Goal: Check status: Check status

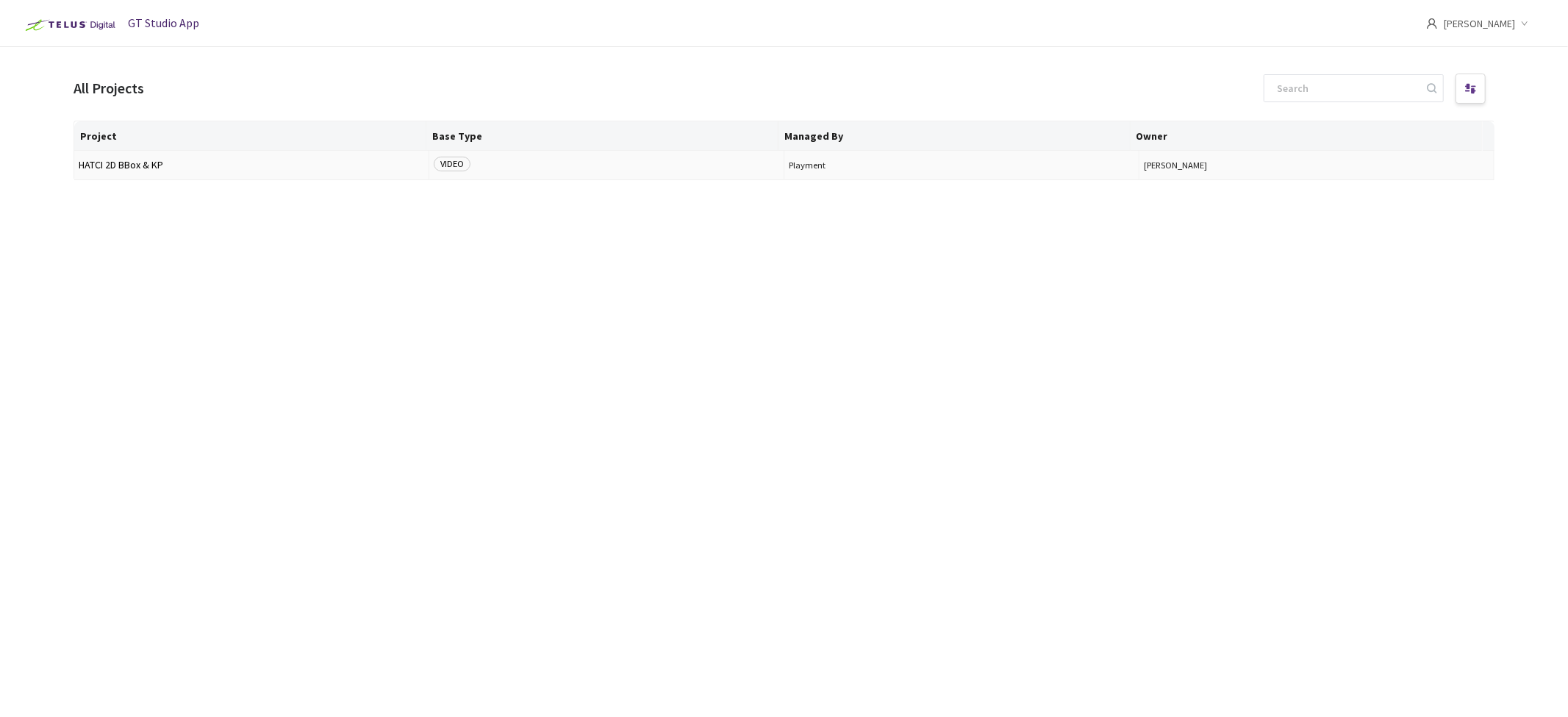
drag, startPoint x: 0, startPoint y: 0, endPoint x: 152, endPoint y: 170, distance: 228.0
click at [152, 170] on td "HATCI 2D BBox & KP" at bounding box center [252, 165] width 355 height 29
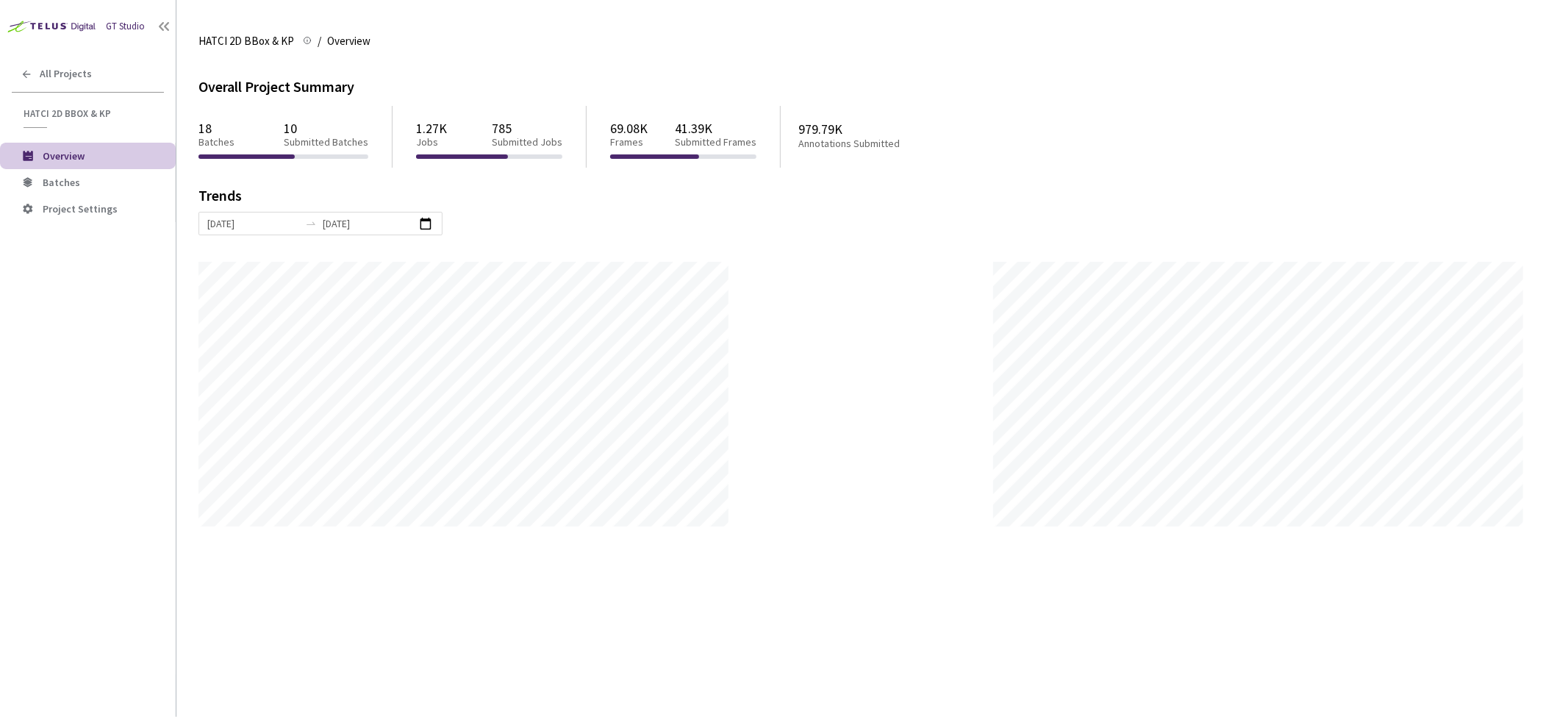
scroll to position [717, 1568]
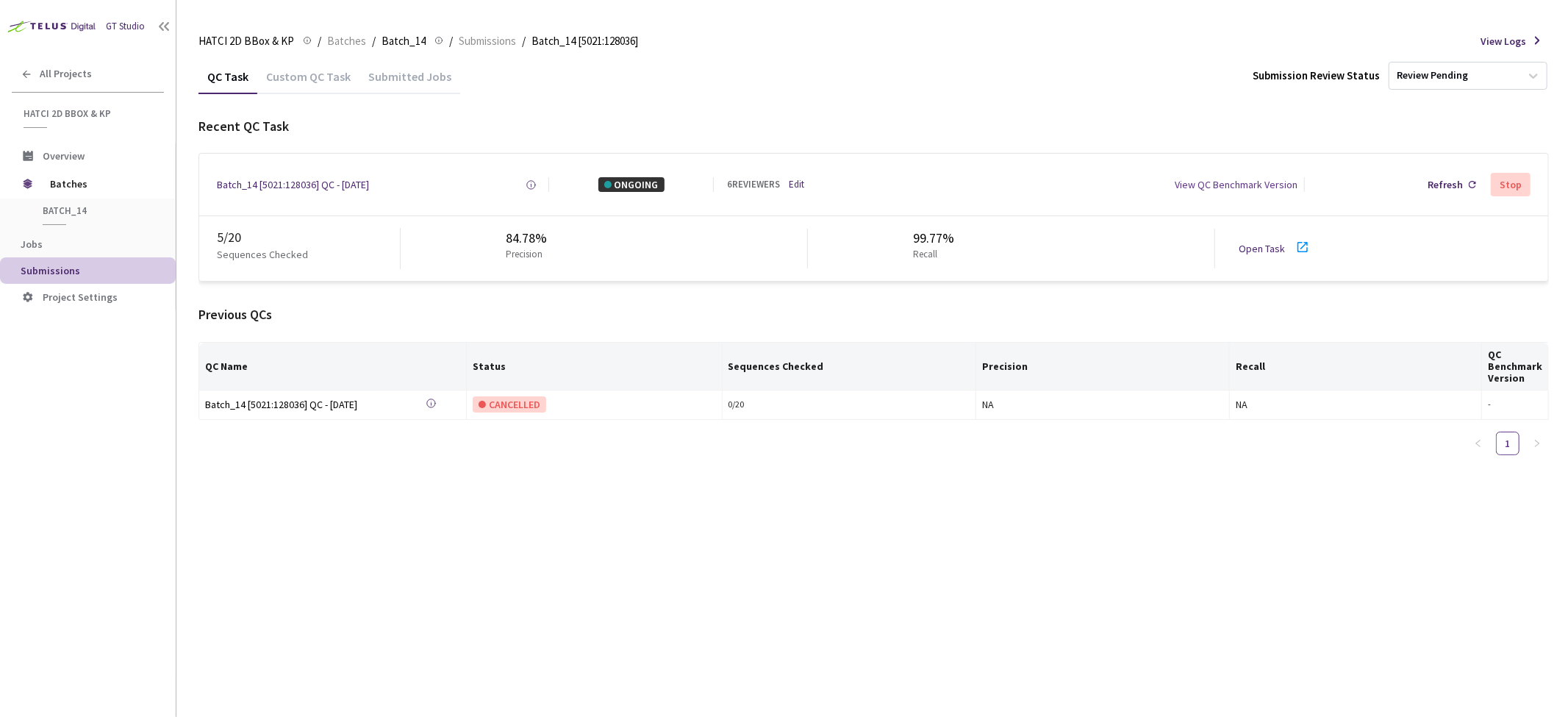
click at [1279, 244] on link "Open Task" at bounding box center [1261, 249] width 46 height 14
click at [409, 39] on span "Batch_14" at bounding box center [403, 41] width 44 height 17
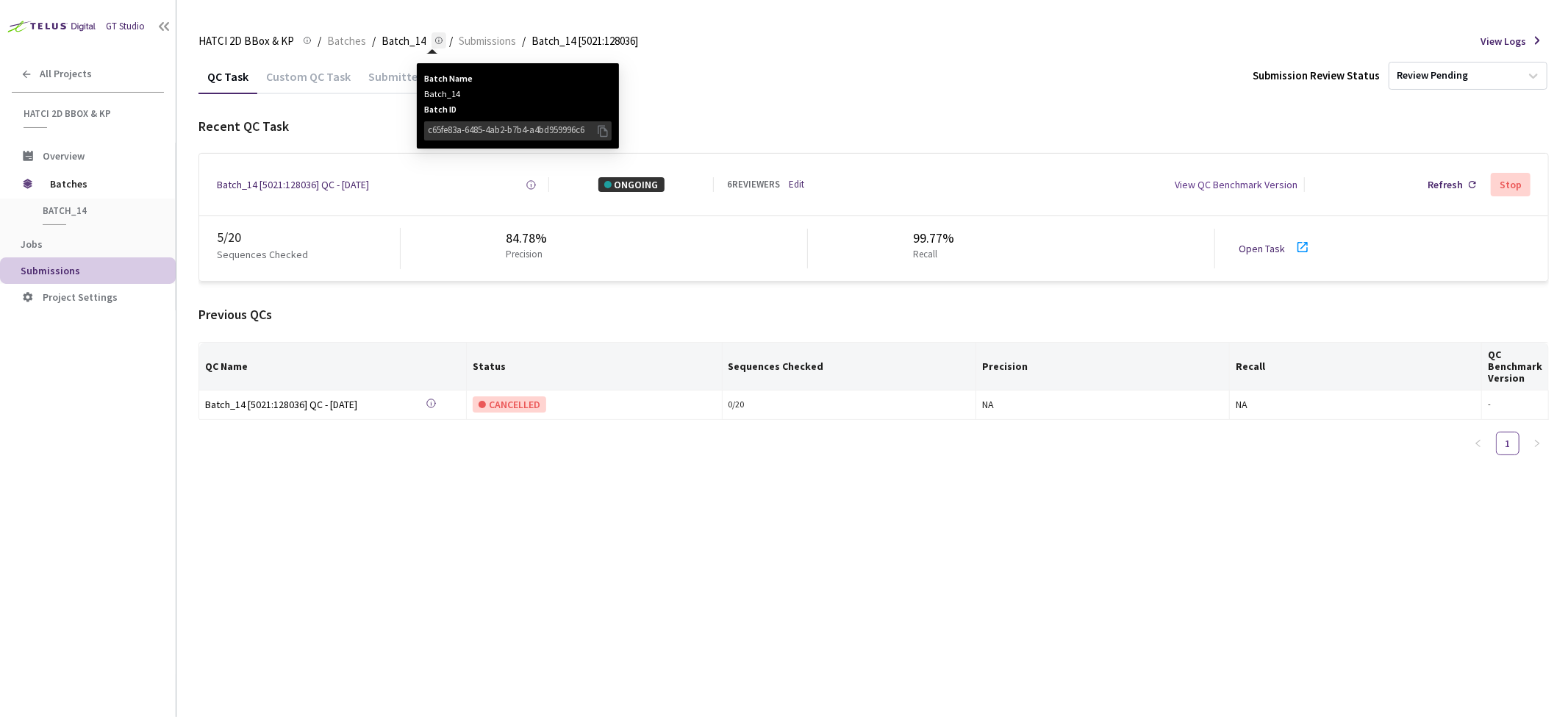
click at [436, 38] on circle at bounding box center [439, 41] width 7 height 7
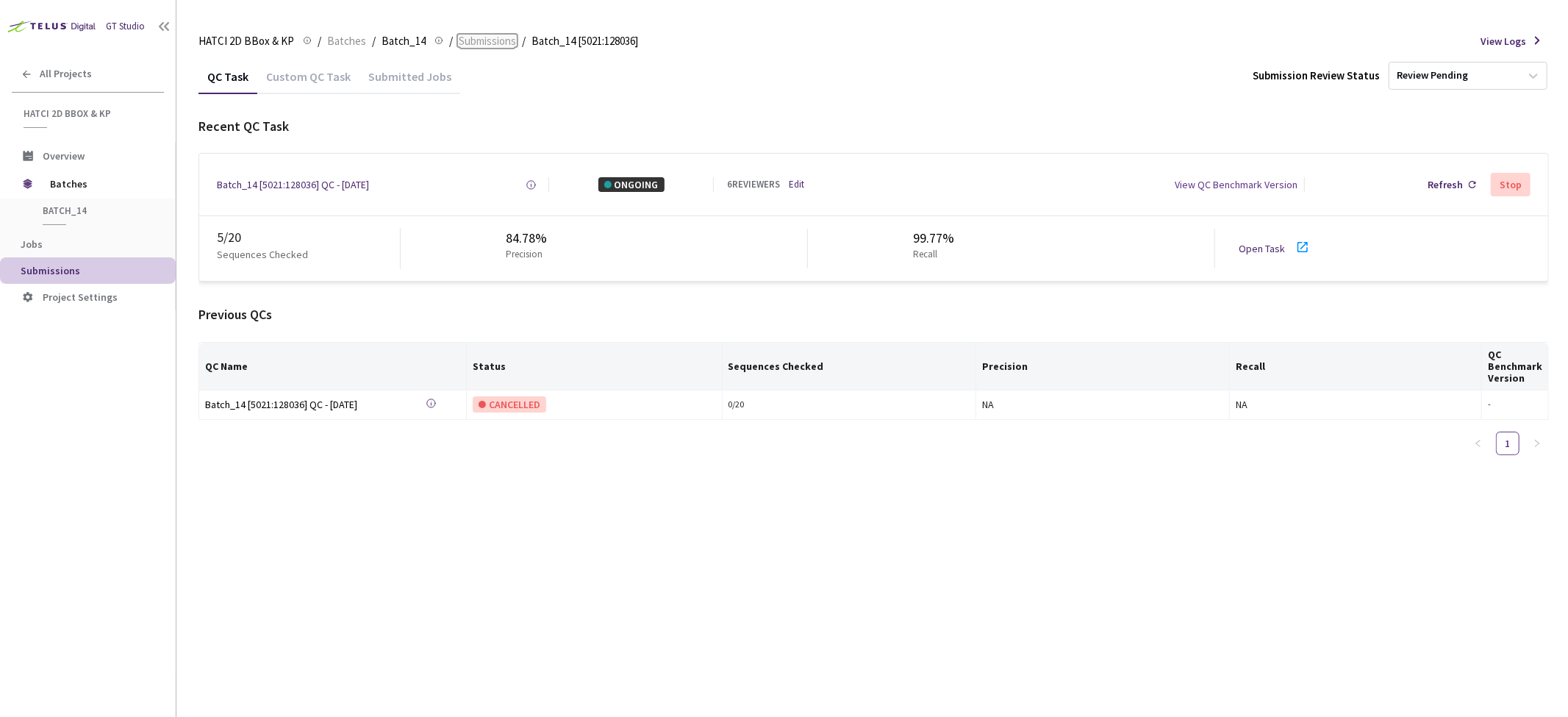
click at [476, 41] on span "Submissions" at bounding box center [488, 41] width 57 height 17
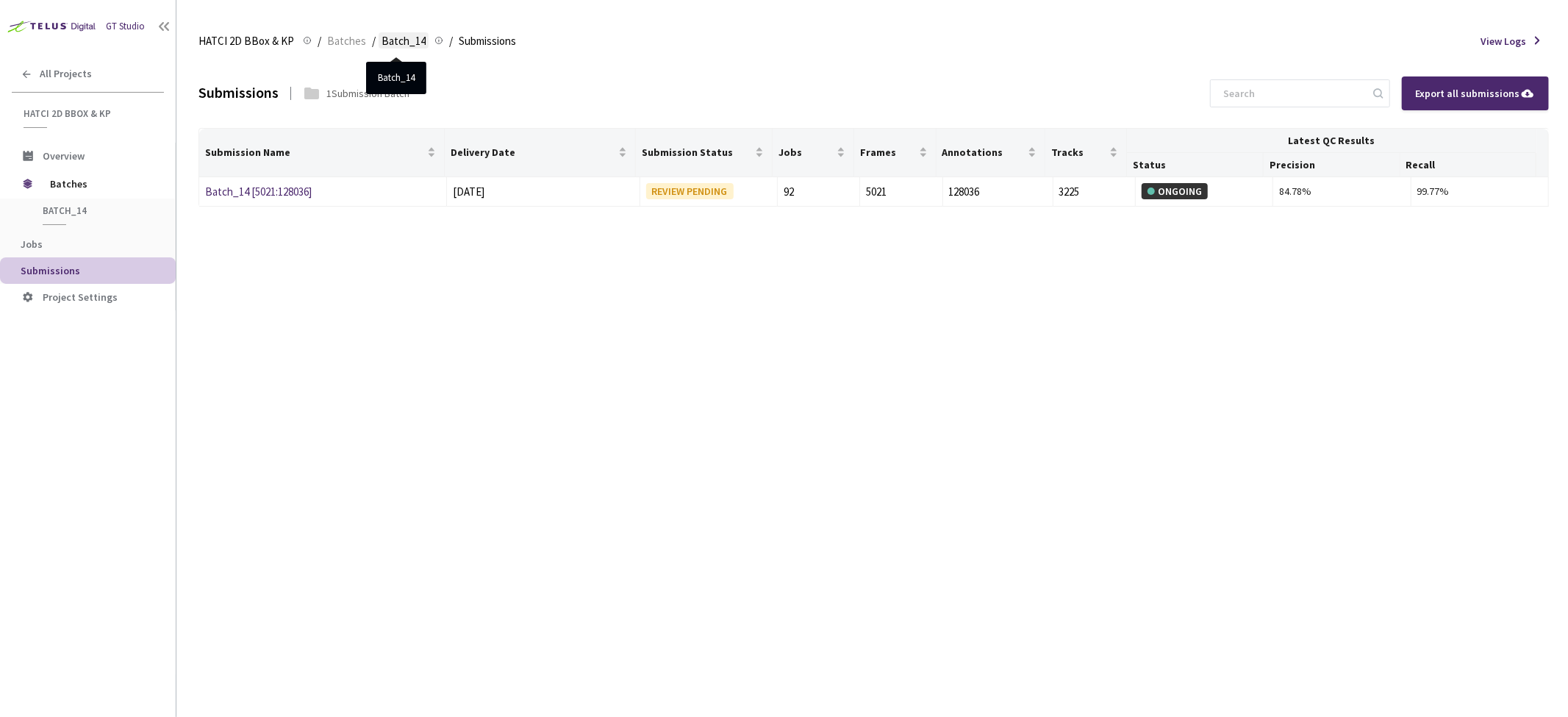
click at [410, 38] on span "Batch_14" at bounding box center [403, 41] width 44 height 17
click at [399, 41] on span "Batch_14" at bounding box center [403, 41] width 44 height 17
click at [278, 188] on link "Batch_14 [5021:128036]" at bounding box center [258, 192] width 106 height 14
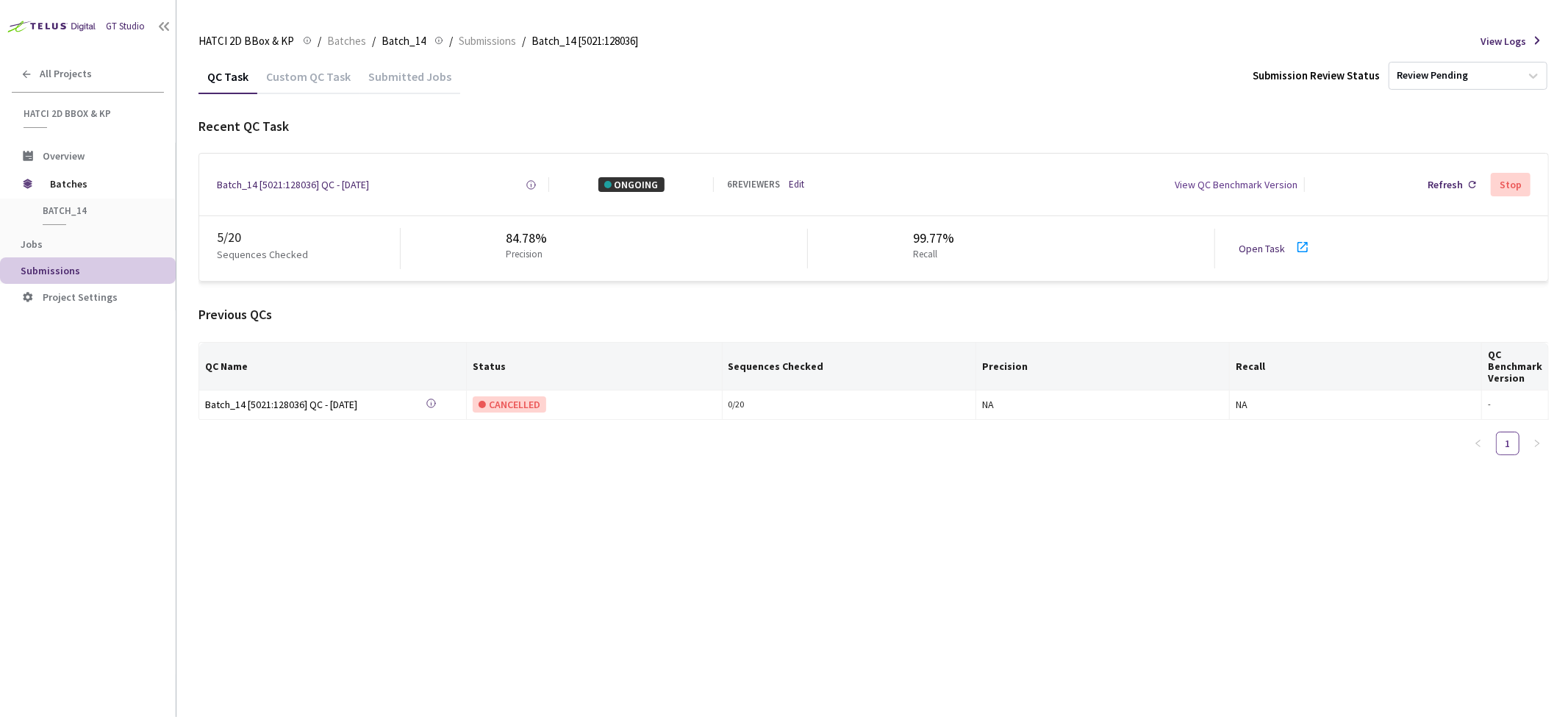
click at [408, 64] on div "Submitted Jobs" at bounding box center [410, 75] width 101 height 32
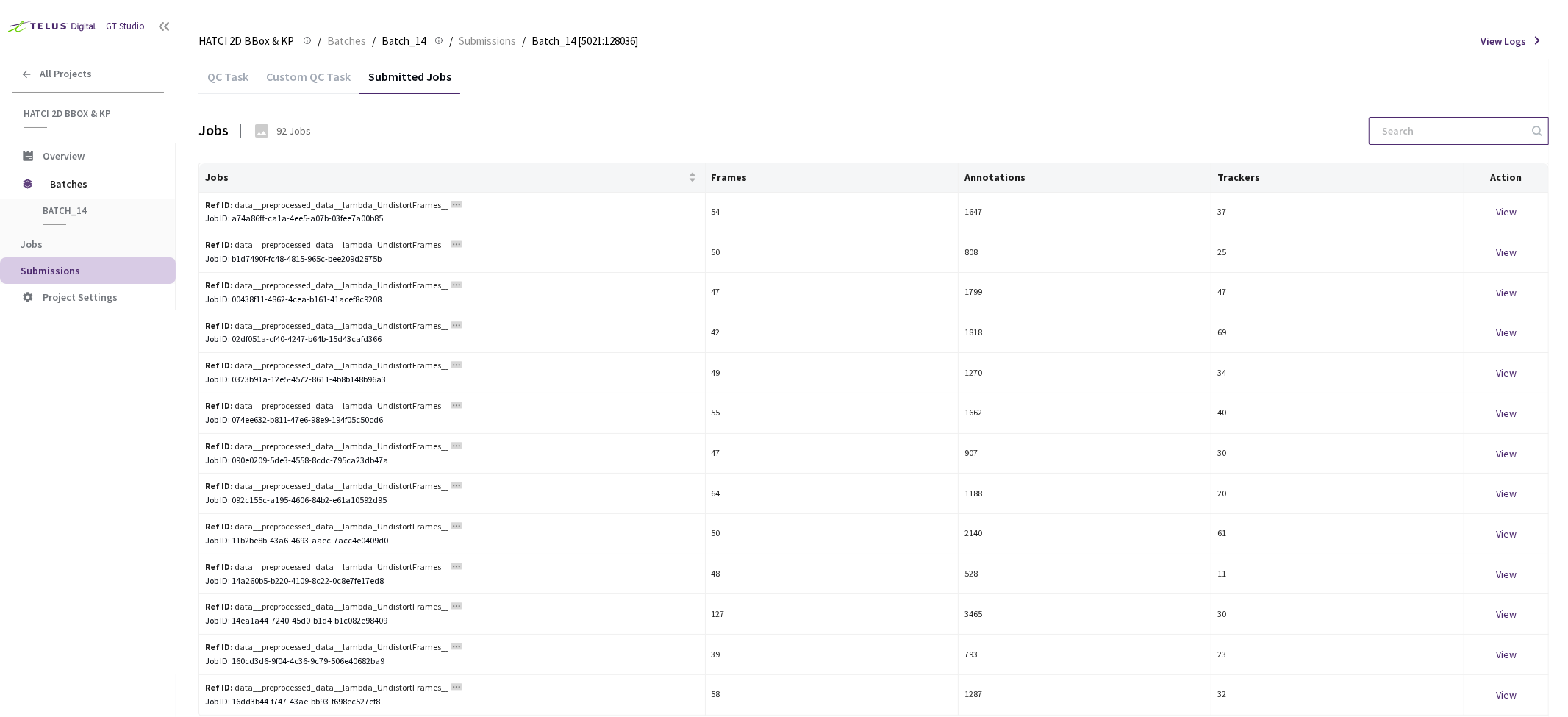
click at [1417, 131] on input at bounding box center [1452, 130] width 157 height 26
paste input "62230704-34e2-4527-a491-a5c7ed1710a0"
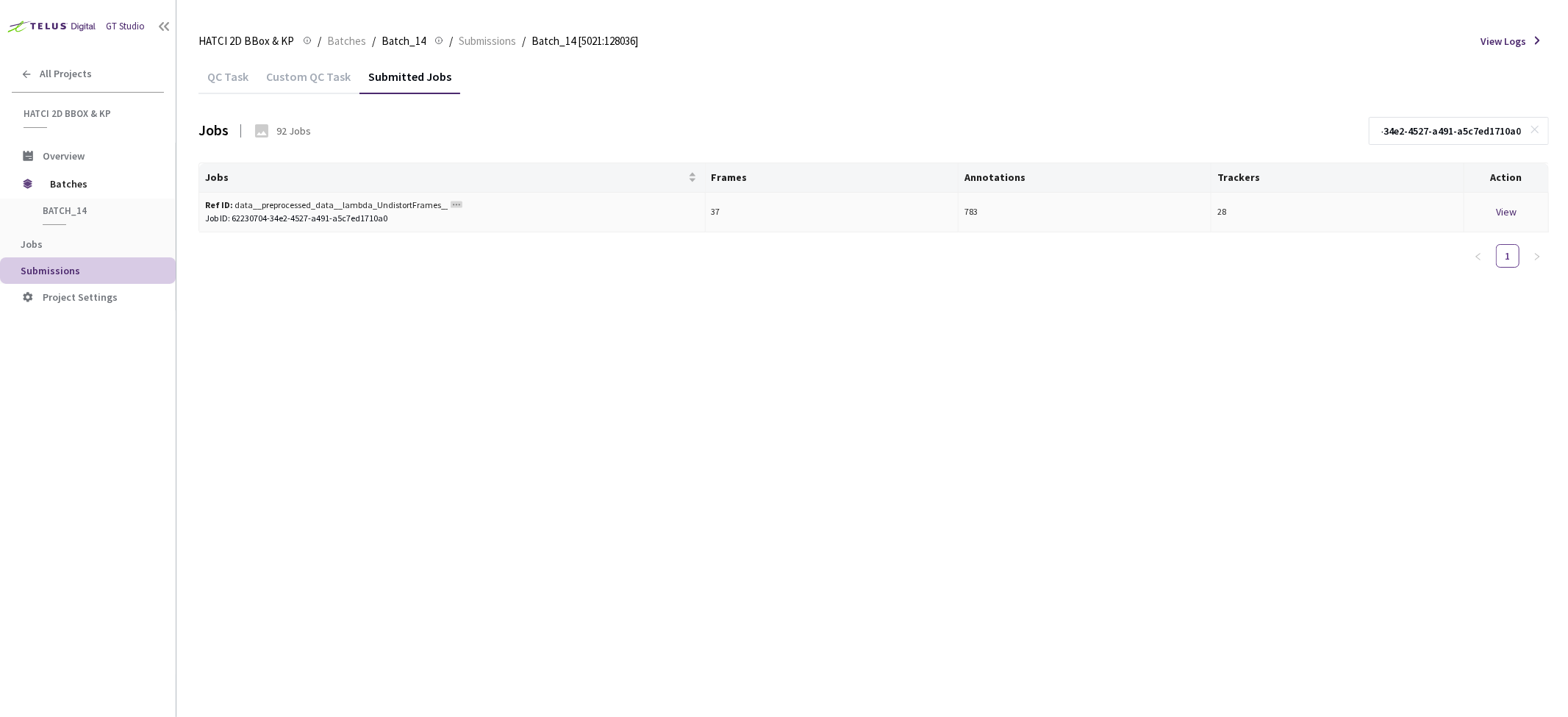
type input "62230704-34e2-4527-a491-a5c7ed1710a0"
click at [455, 202] on link "Ref ID data__preprocessed_data__lambda_UndistortFrames__20250421_151246/" at bounding box center [457, 204] width 12 height 11
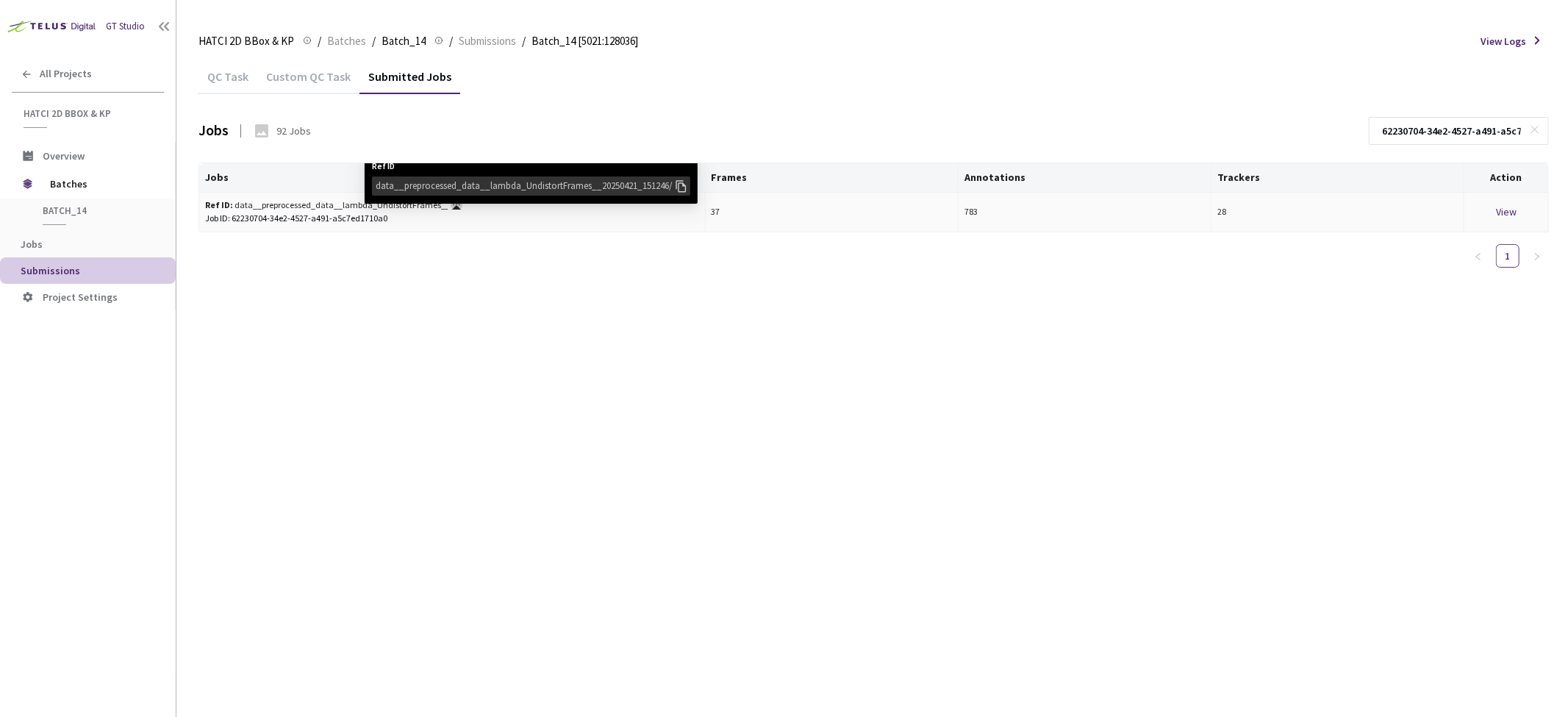
click at [460, 203] on div "Ref ID data__preprocessed_data__lambda_UndistortFrames__20250421_151246/" at bounding box center [531, 179] width 333 height 50
click at [681, 184] on icon at bounding box center [681, 186] width 11 height 12
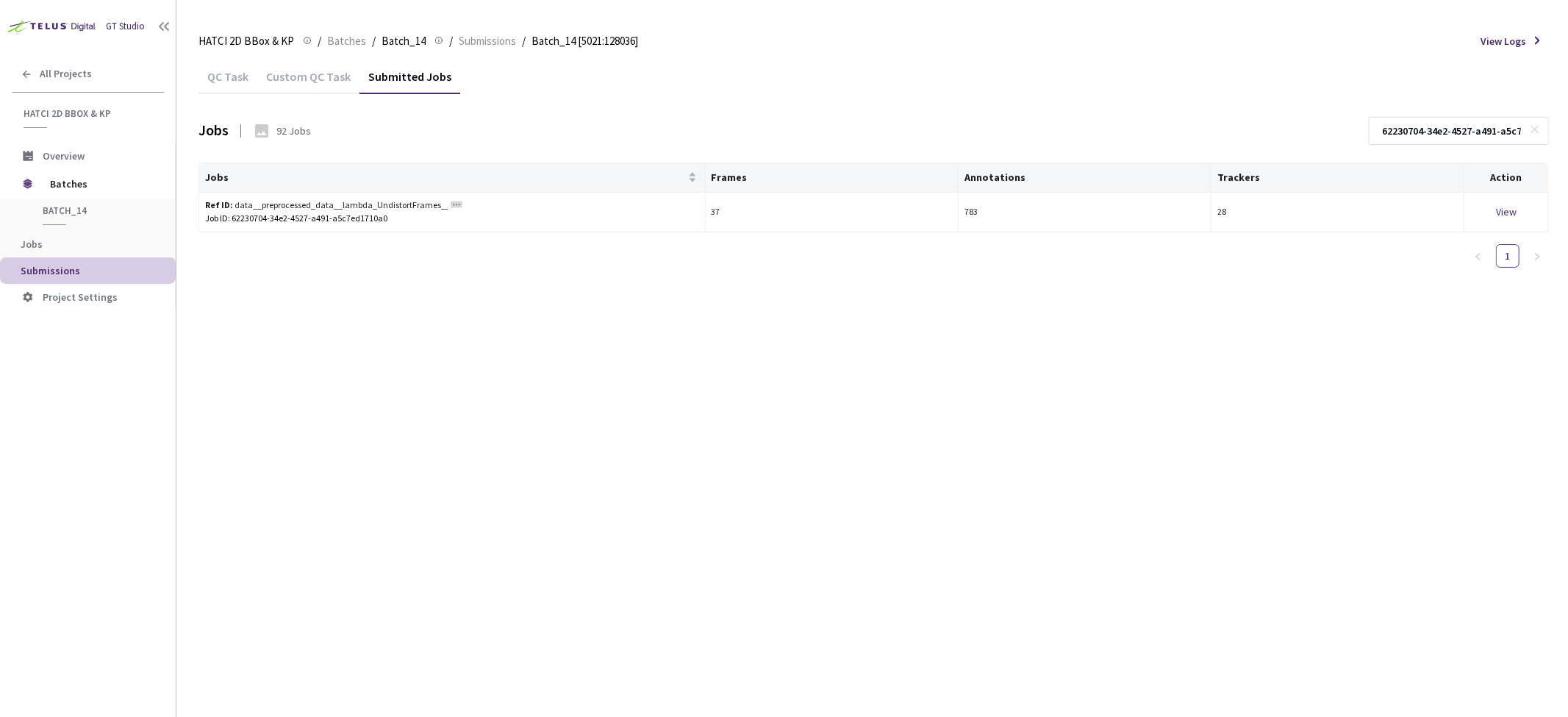
click at [497, 351] on div "QC Task Custom QC Task Submitted Jobs Jobs 92 Jobs 62230704-34e2-4527-a491-a5c7…" at bounding box center [874, 388] width 1351 height 658
click at [1427, 125] on input "62230704-34e2-4527-a491-a5c7ed1710a0" at bounding box center [1452, 130] width 157 height 26
click at [333, 219] on div "Job ID: 62230704-34e2-4527-a491-a5c7ed1710a0" at bounding box center [452, 219] width 494 height 14
click at [236, 215] on span "✓ Copied" at bounding box center [222, 218] width 35 height 11
click at [265, 275] on div "Jobs Frames Annotations Trackers Action Ref ID: data__preprocessed_data__lambda…" at bounding box center [874, 222] width 1351 height 118
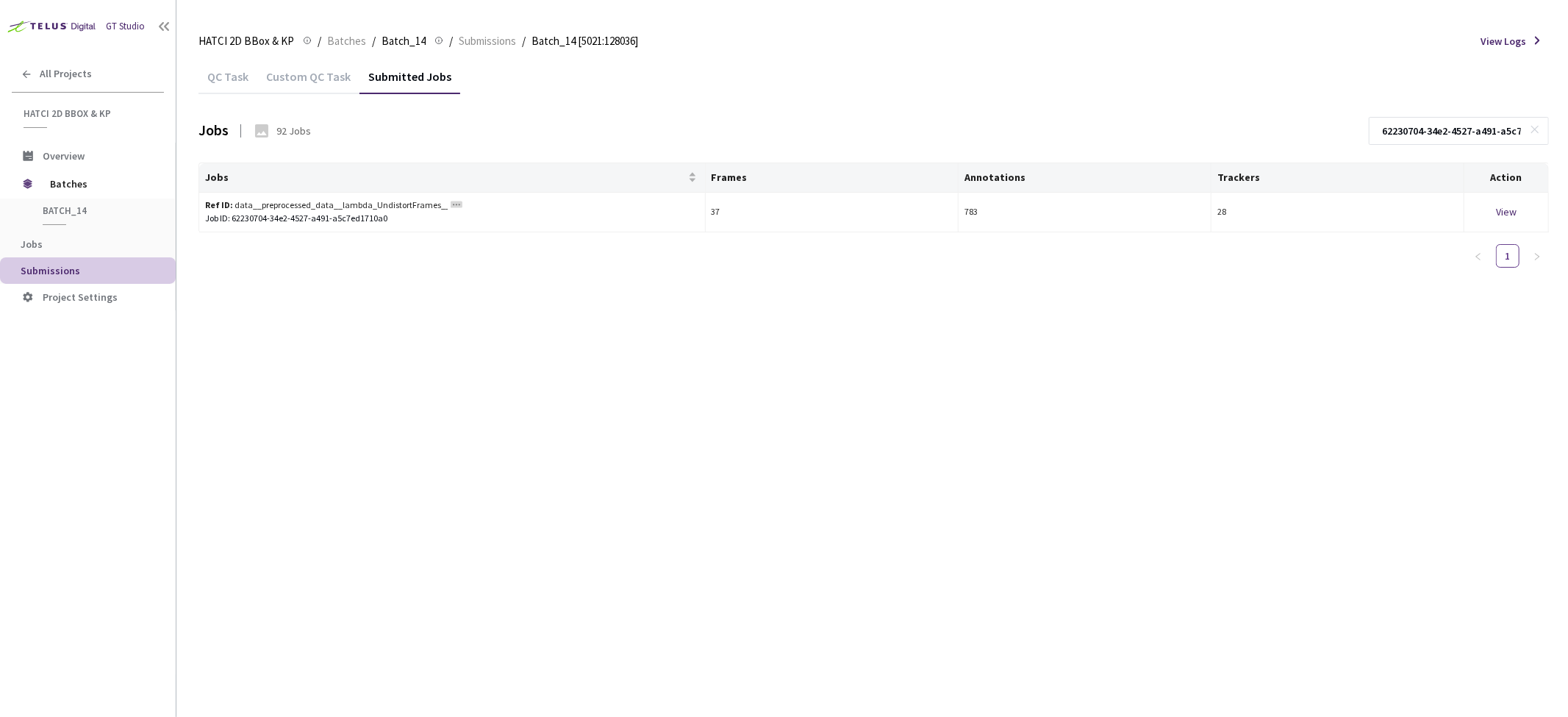
click at [409, 329] on div "QC Task Custom QC Task Submitted Jobs Jobs 92 Jobs 62230704-34e2-4527-a491-a5c7…" at bounding box center [874, 388] width 1351 height 658
click at [456, 202] on div "Ref ID data__preprocessed_data__lambda_UndistortFrames__20250421_151246/" at bounding box center [531, 179] width 333 height 50
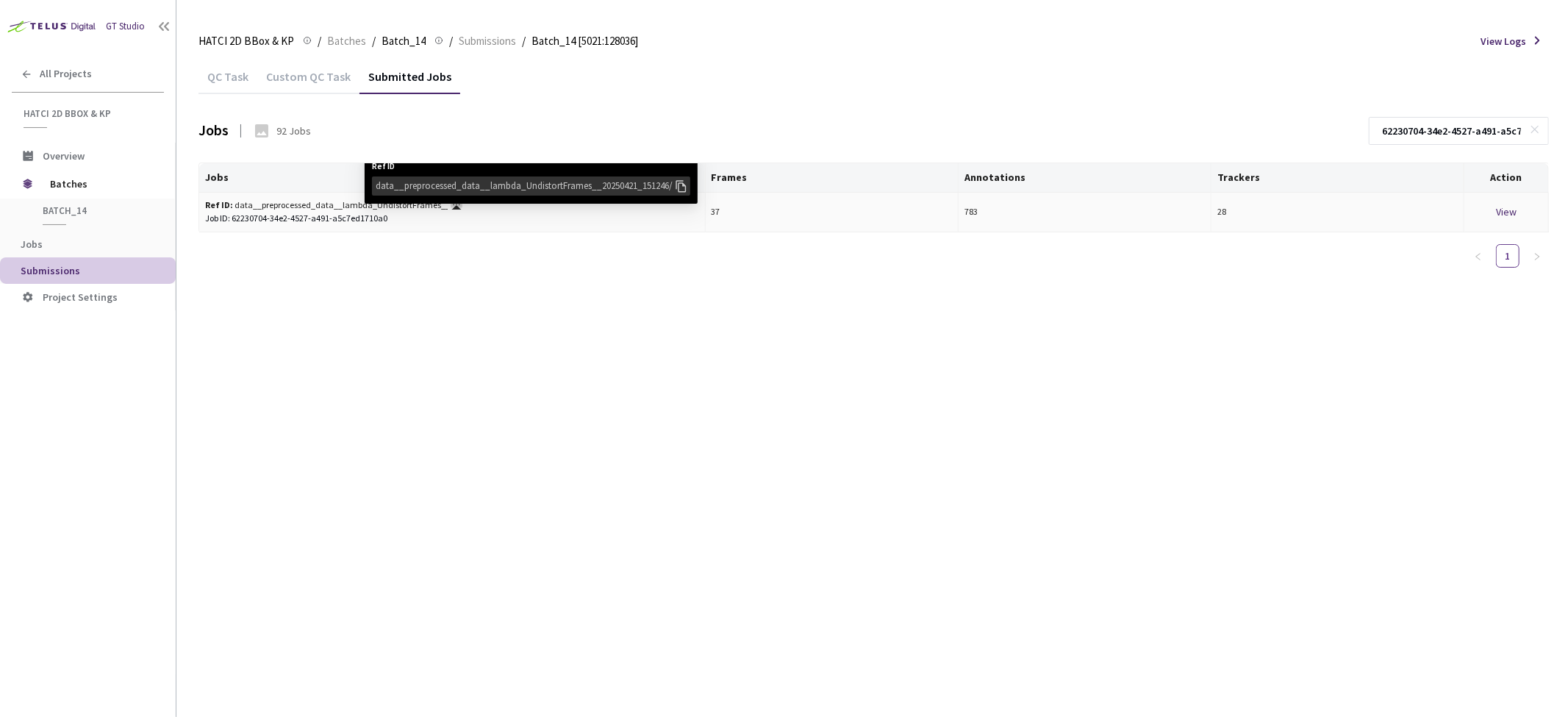
click at [461, 184] on div "data__preprocessed_data__lambda_UndistortFrames__20250421_151246/" at bounding box center [524, 186] width 298 height 15
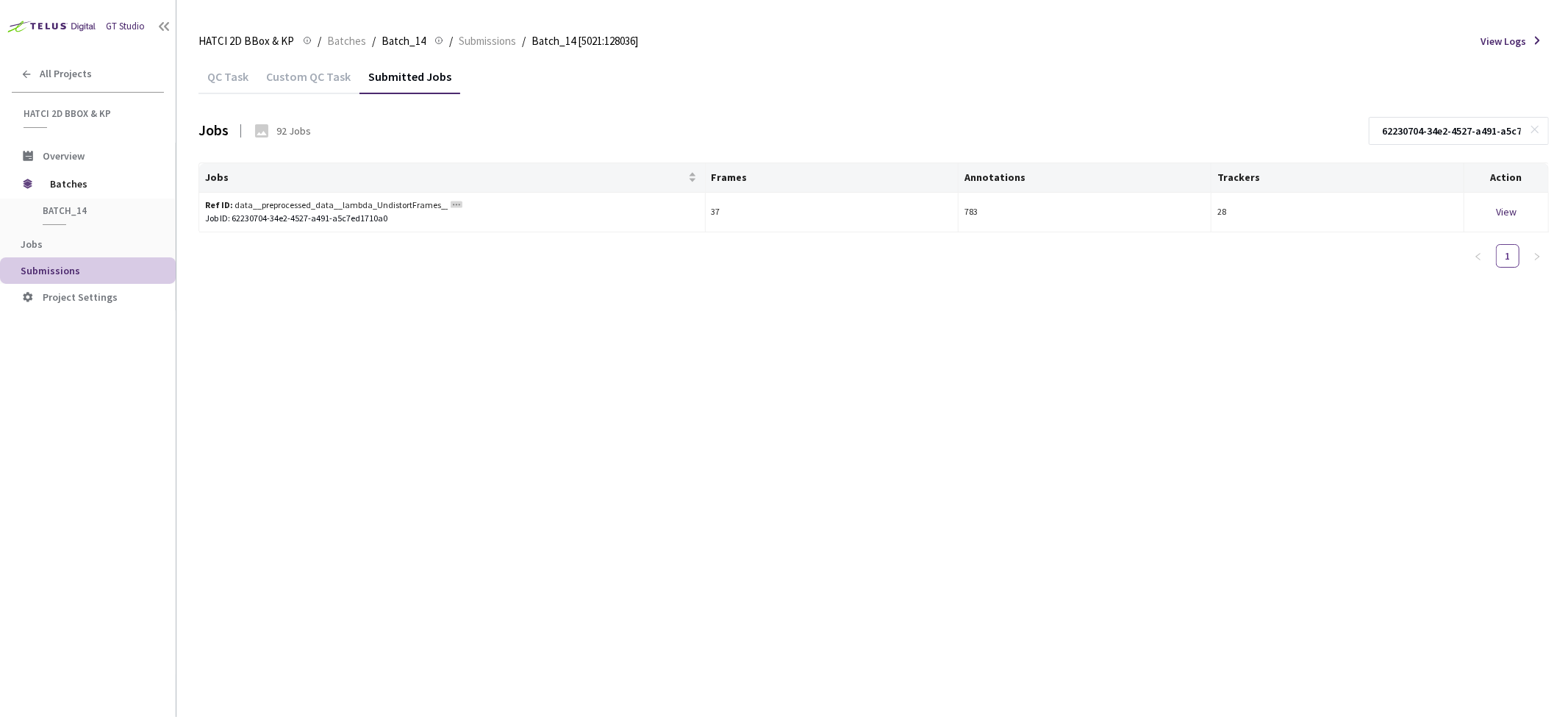
click at [392, 272] on div "Jobs Frames Annotations Trackers Action Ref ID: data__preprocessed_data__lambda…" at bounding box center [874, 222] width 1351 height 118
click at [340, 218] on div "Job ID: 62230704-34e2-4527-a491-a5c7ed1710a0" at bounding box center [452, 219] width 494 height 14
click at [397, 350] on div "QC Task Custom QC Task Submitted Jobs Jobs 92 Jobs 62230704-34e2-4527-a491-a5c7…" at bounding box center [874, 388] width 1351 height 658
click at [425, 328] on div "QC Task Custom QC Task Submitted Jobs Jobs 92 Jobs 62230704-34e2-4527-a491-a5c7…" at bounding box center [874, 388] width 1351 height 658
click at [336, 37] on span "Batches" at bounding box center [347, 41] width 39 height 17
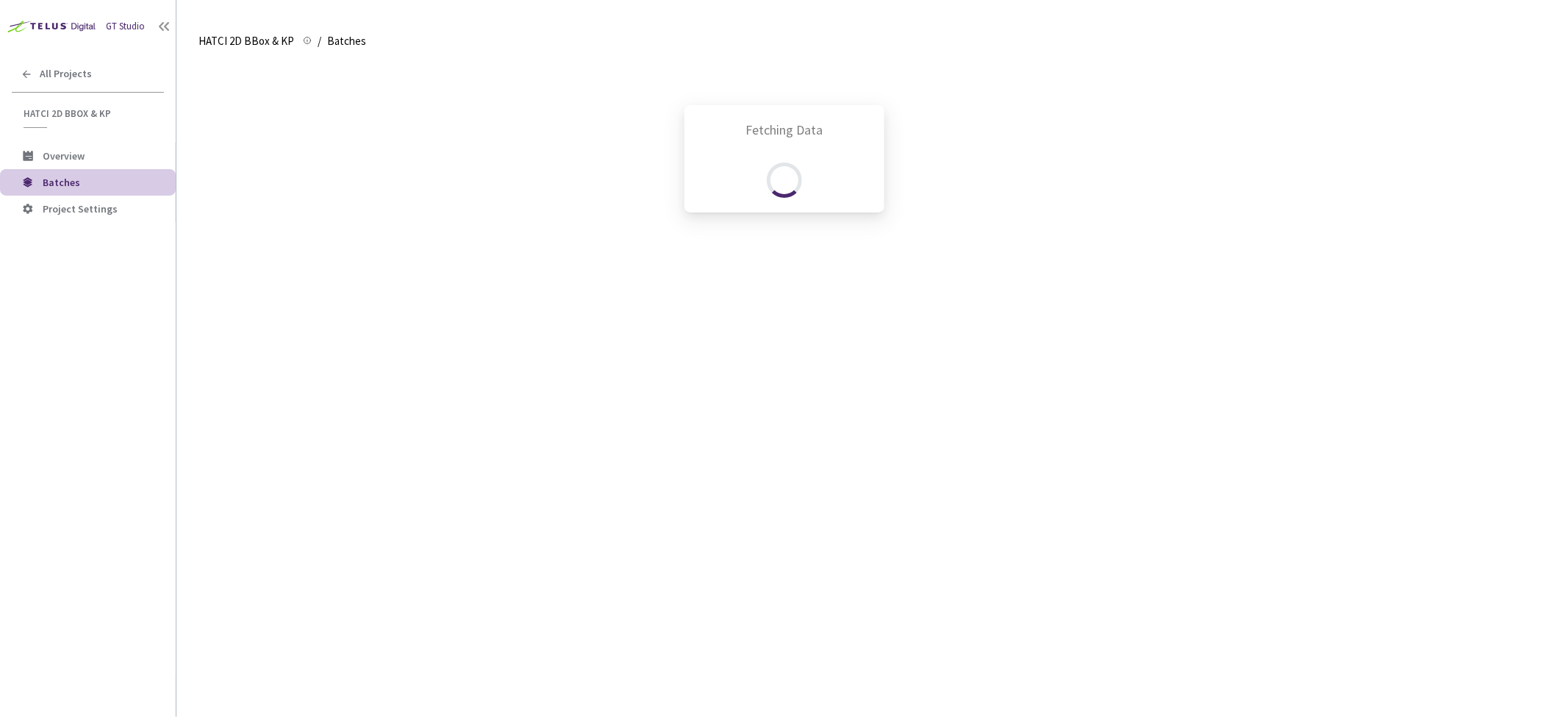
scroll to position [307, 0]
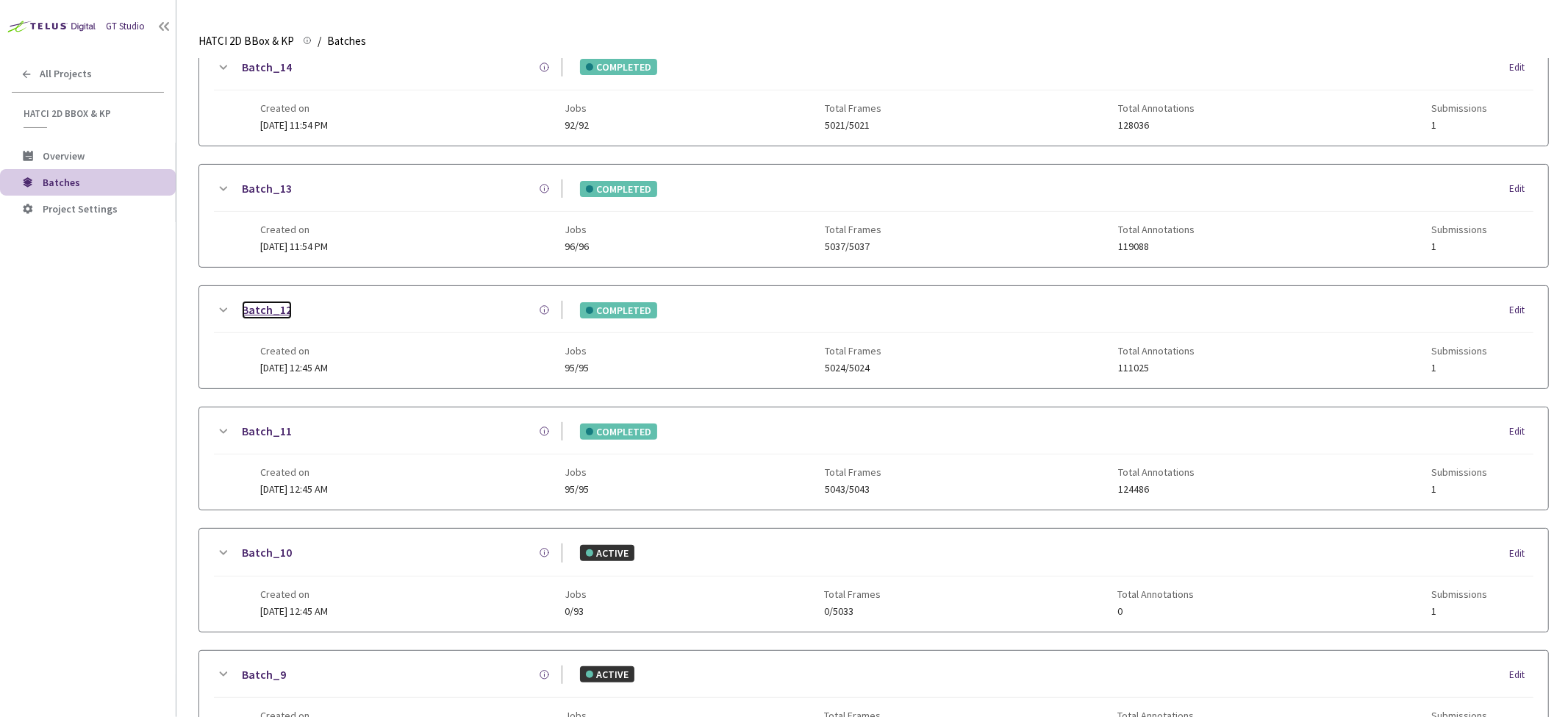
click at [269, 302] on link "Batch_12" at bounding box center [267, 310] width 50 height 18
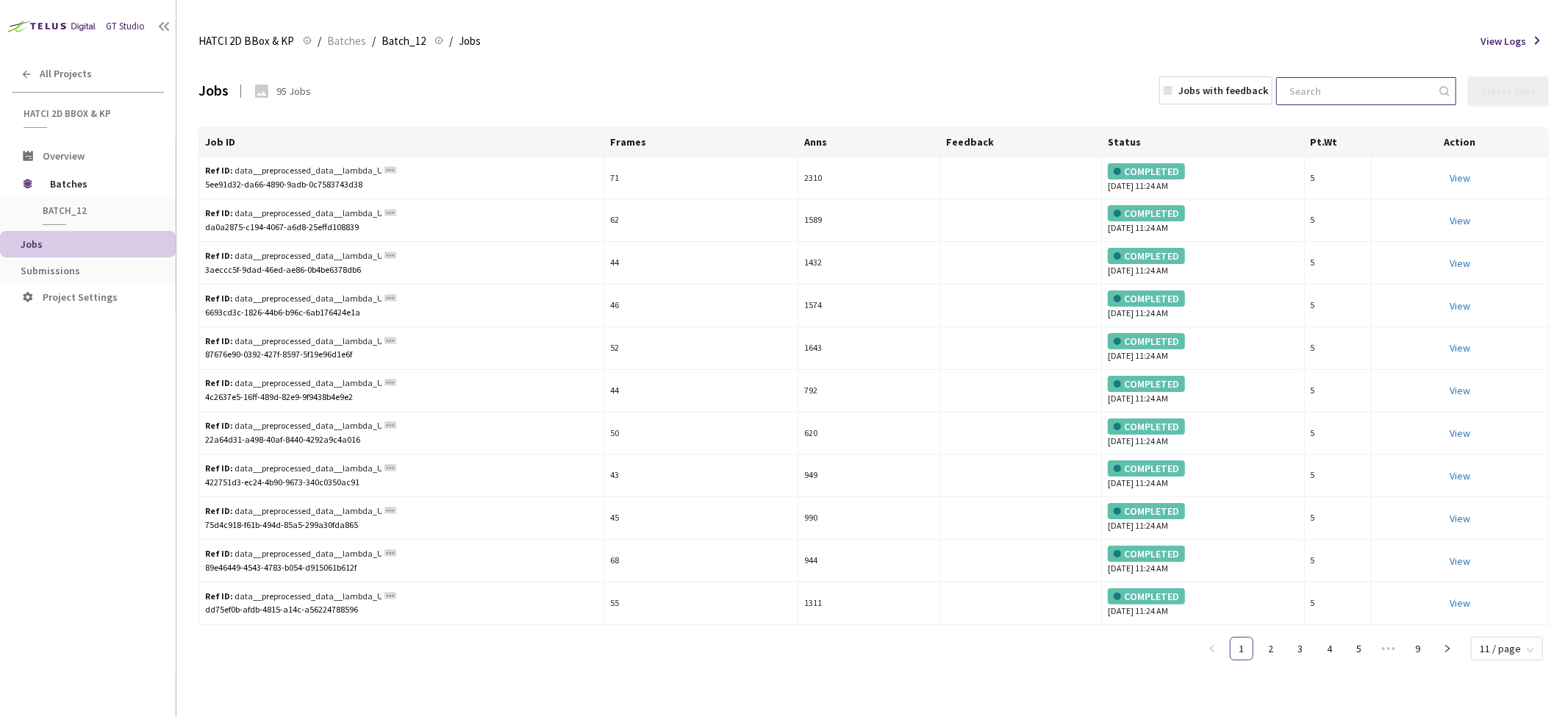
click at [1370, 88] on input at bounding box center [1359, 90] width 157 height 26
paste input "80018f3b-a52b-483a-bb72-9949fd81043e"
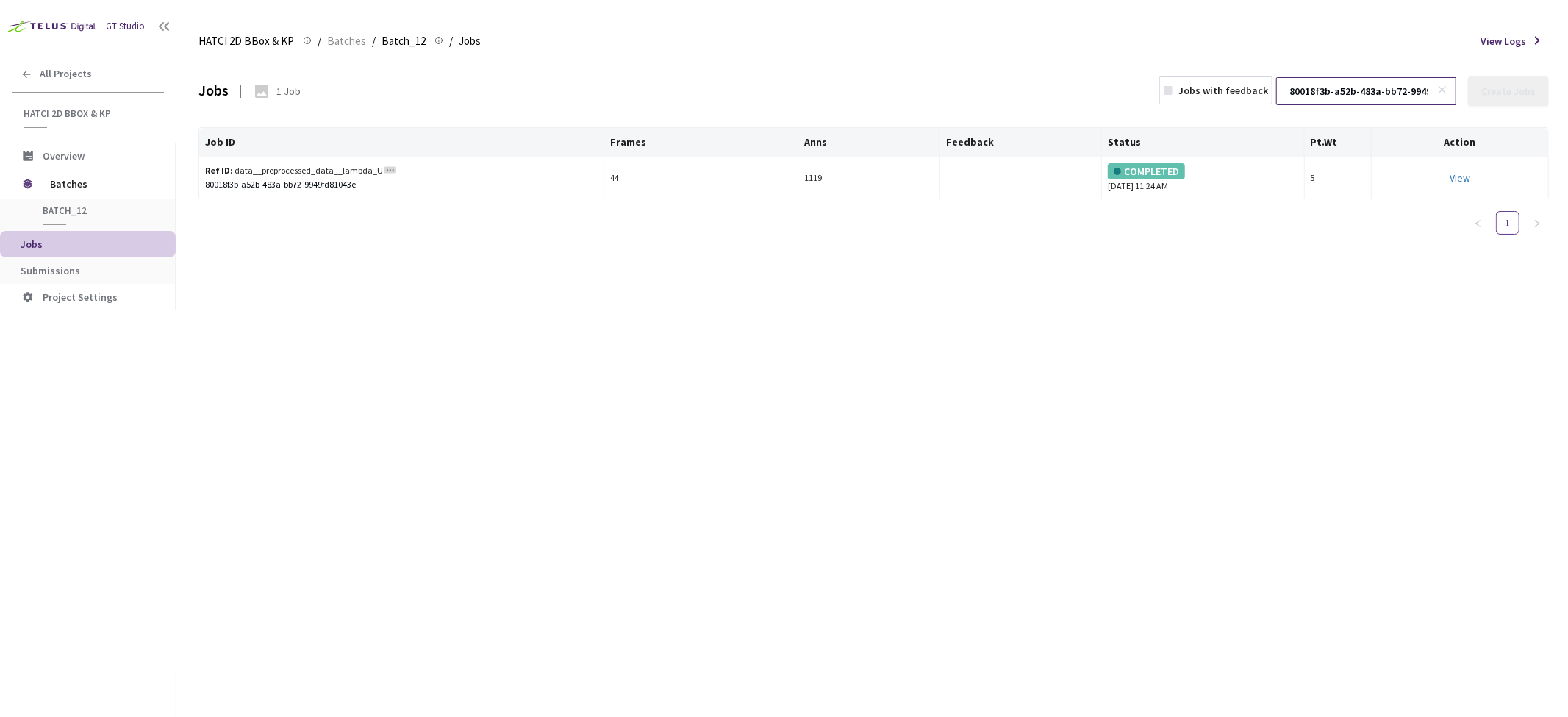
scroll to position [0, 59]
type input "80018f3b-a52b-483a-bb72-9949fd81043e"
click at [384, 166] on icon at bounding box center [390, 170] width 12 height 8
click at [394, 170] on circle at bounding box center [394, 170] width 2 height 2
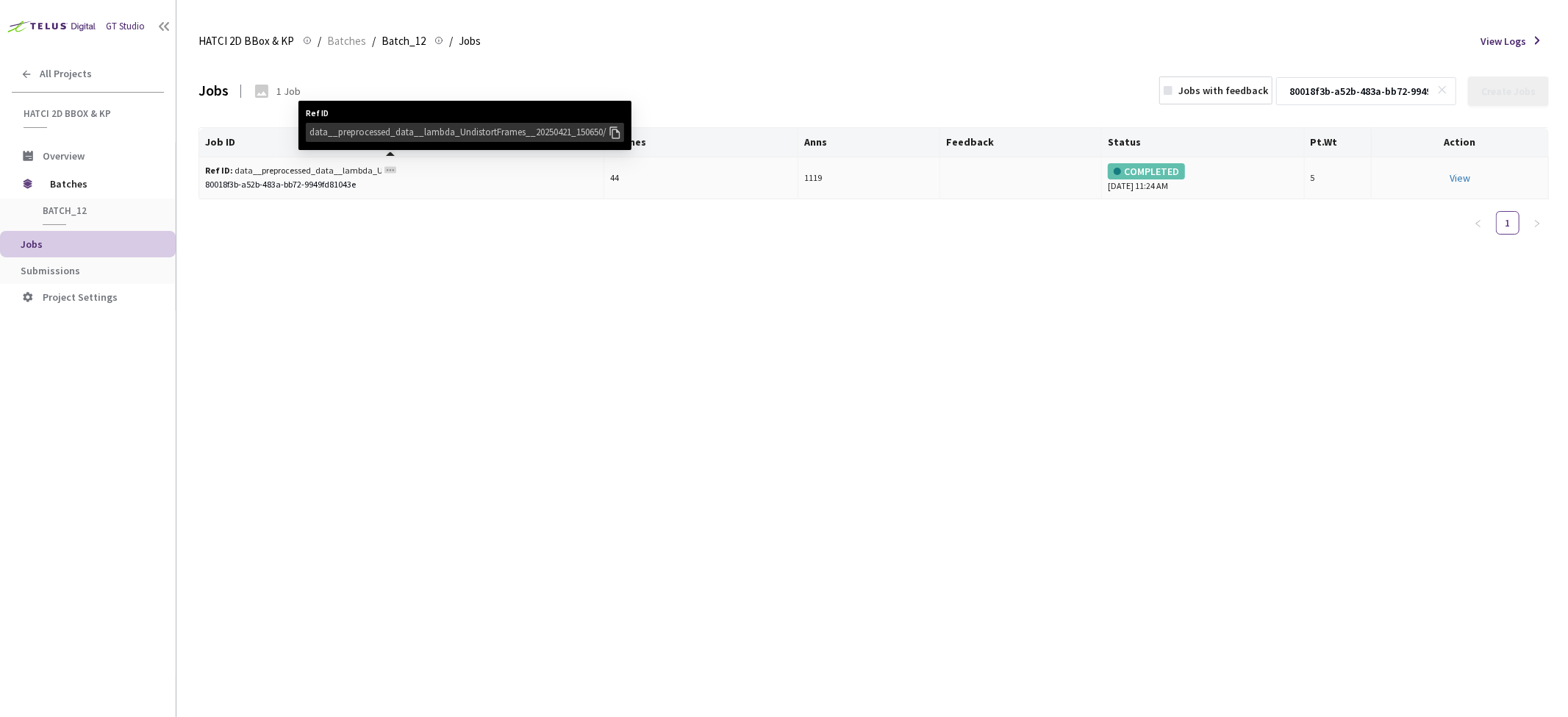
click at [615, 130] on icon at bounding box center [615, 133] width 11 height 12
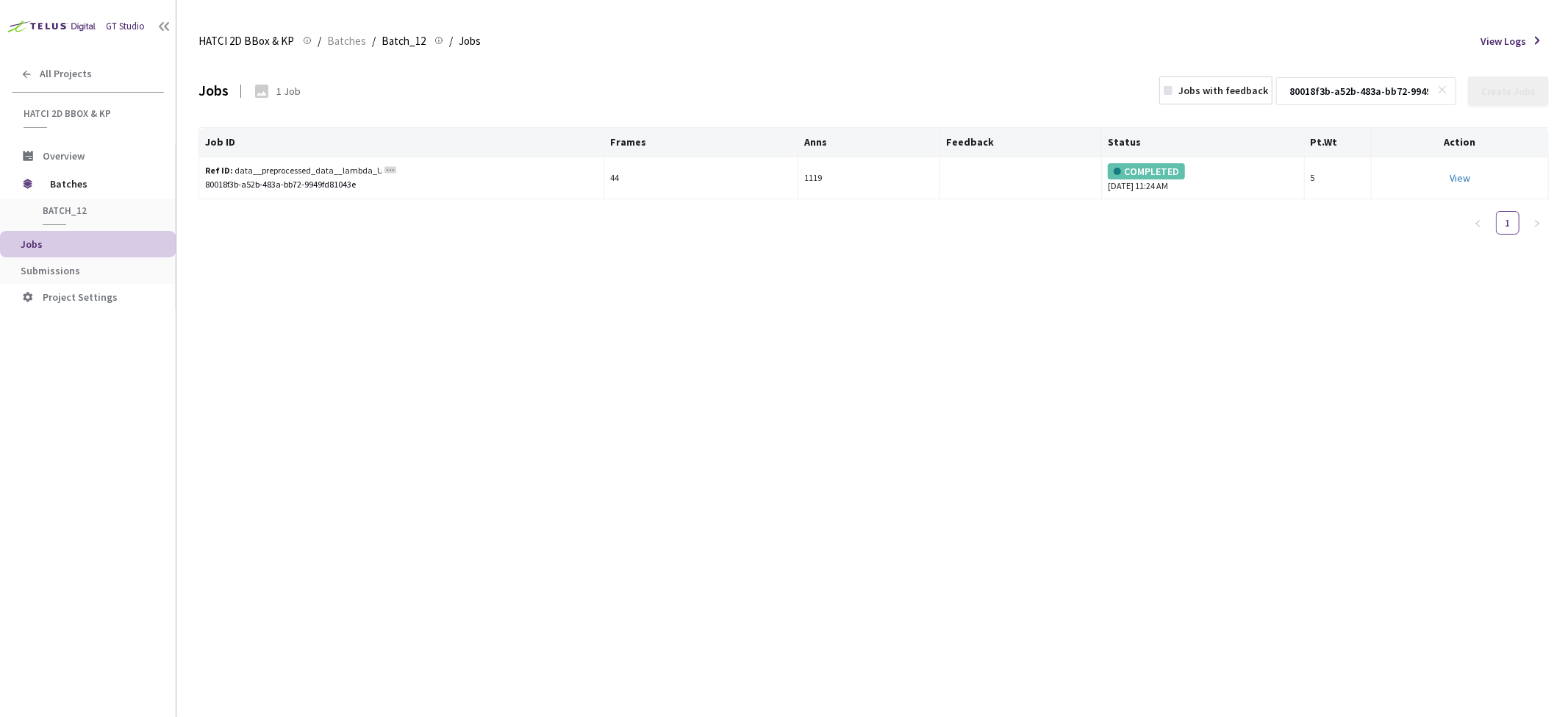
click at [585, 388] on div "Jobs 1 Job Jobs with feedback 80018f3b-a52b-483a-bb72-9949fd81043e Create Jobs …" at bounding box center [874, 388] width 1351 height 658
